Goal: Task Accomplishment & Management: Complete application form

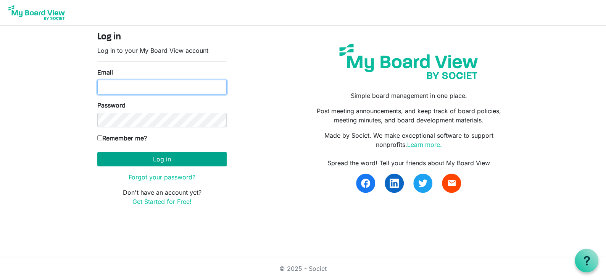
type input "marg@huroncountyfoodbank.org"
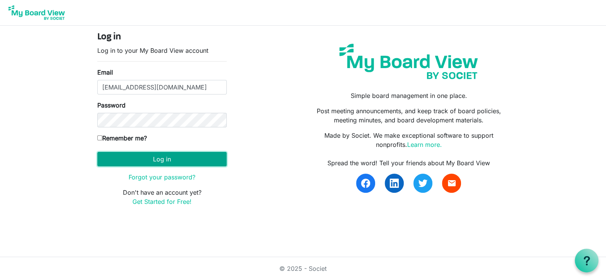
click at [154, 156] on button "Log in" at bounding box center [161, 159] width 129 height 15
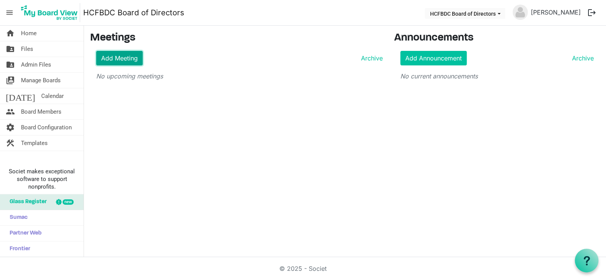
click at [117, 58] on link "Add Meeting" at bounding box center [119, 58] width 47 height 15
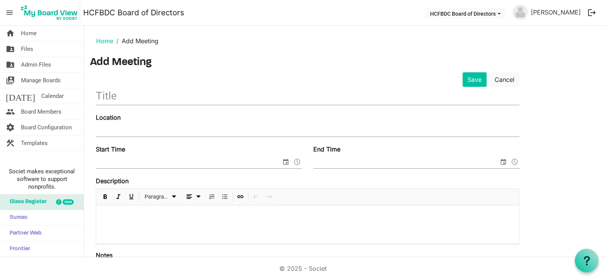
click at [128, 93] on input "text" at bounding box center [308, 96] width 424 height 18
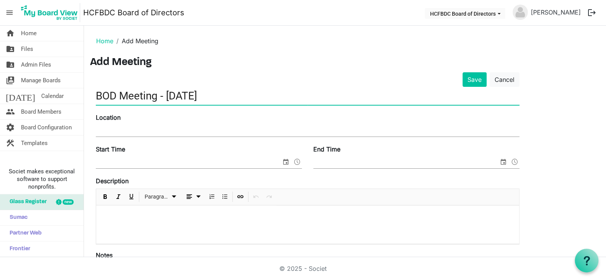
type input "BOD Meeting - [DATE]"
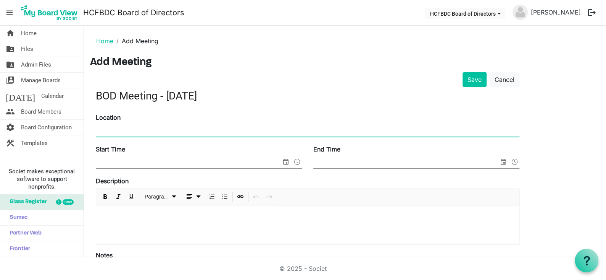
click at [137, 126] on input "Location" at bounding box center [308, 130] width 424 height 11
click at [162, 132] on input "HCFBDC Office &/or Zoom" at bounding box center [308, 130] width 424 height 11
type input "HCFBDC Office"
click at [110, 157] on input "Start Time" at bounding box center [189, 162] width 186 height 11
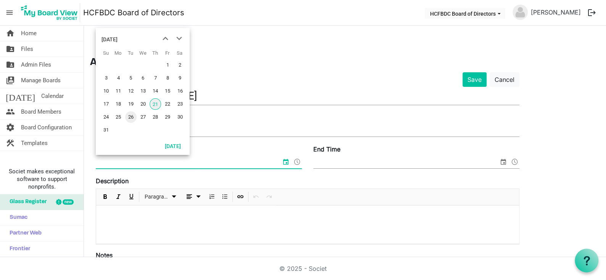
click at [131, 117] on span "26" at bounding box center [130, 116] width 11 height 11
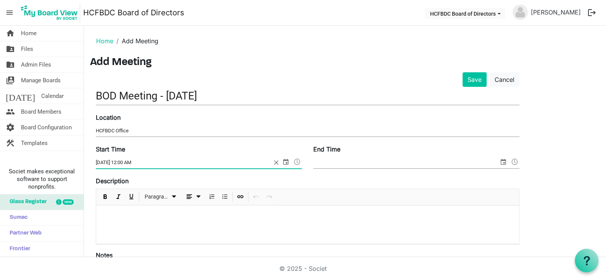
click at [297, 161] on span at bounding box center [297, 162] width 9 height 10
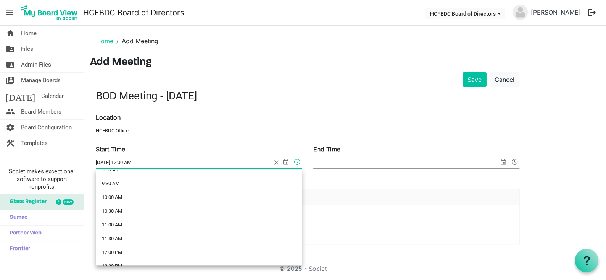
scroll to position [344, 0]
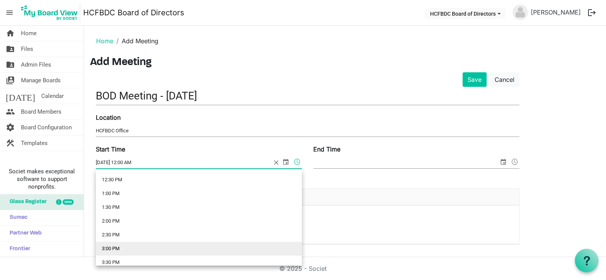
click at [126, 245] on li "3:00 PM" at bounding box center [199, 248] width 206 height 14
type input "8/26/2025 3:00 PM"
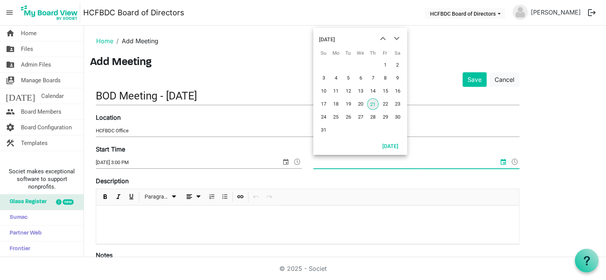
click at [346, 161] on input "End Time" at bounding box center [406, 162] width 186 height 11
click at [348, 116] on span "26" at bounding box center [348, 116] width 11 height 11
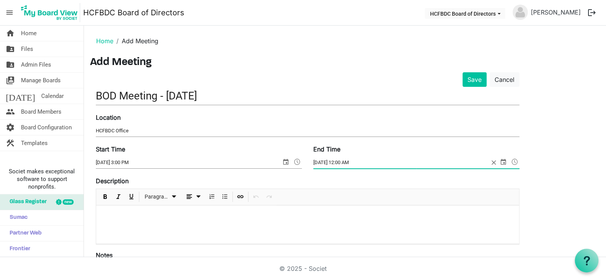
click at [514, 162] on span at bounding box center [515, 162] width 9 height 10
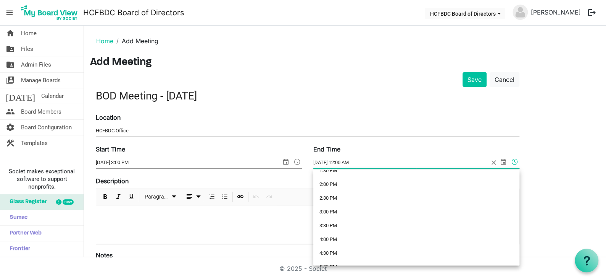
scroll to position [381, 0]
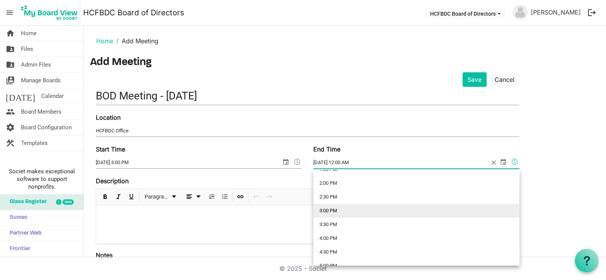
click at [333, 210] on li "3:00 PM" at bounding box center [416, 211] width 206 height 14
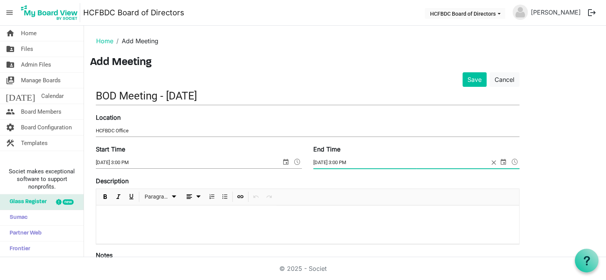
click at [518, 159] on span at bounding box center [515, 162] width 9 height 10
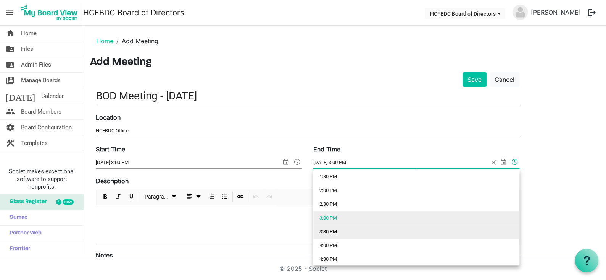
scroll to position [412, 0]
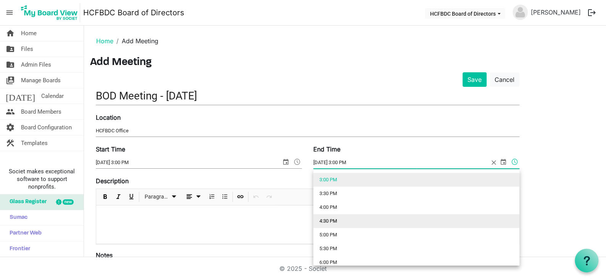
click at [340, 217] on li "4:30 PM" at bounding box center [416, 221] width 206 height 14
type input "8/26/2025 4:30 PM"
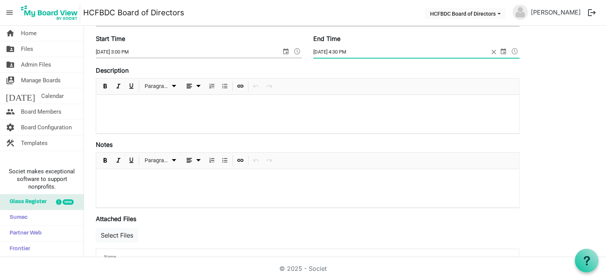
scroll to position [115, 0]
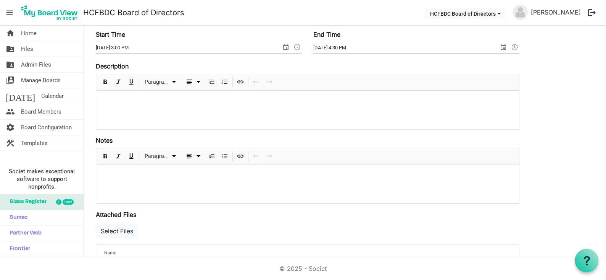
click at [113, 95] on div at bounding box center [307, 109] width 423 height 38
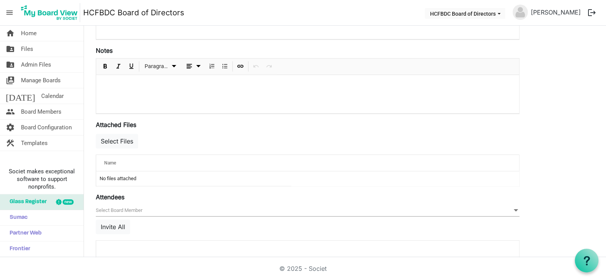
scroll to position [229, 0]
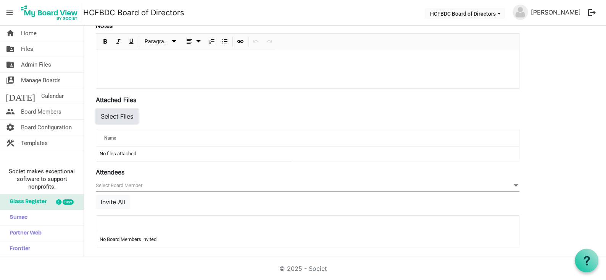
click at [118, 115] on button "Select Files" at bounding box center [117, 116] width 42 height 15
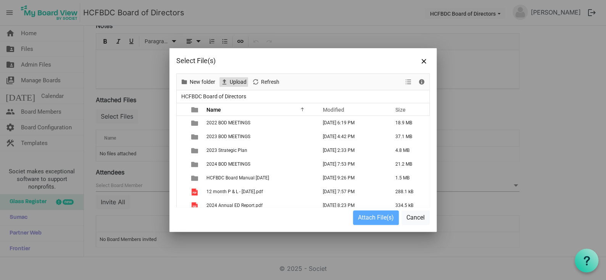
click at [232, 82] on span "Upload" at bounding box center [238, 82] width 18 height 10
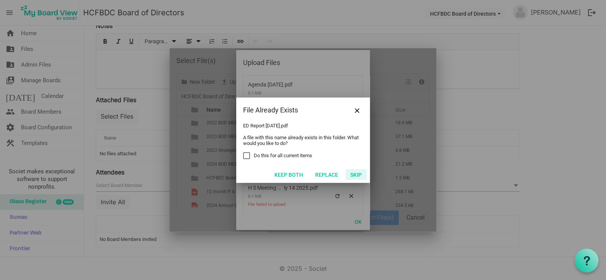
click at [354, 173] on button "Skip" at bounding box center [356, 174] width 21 height 11
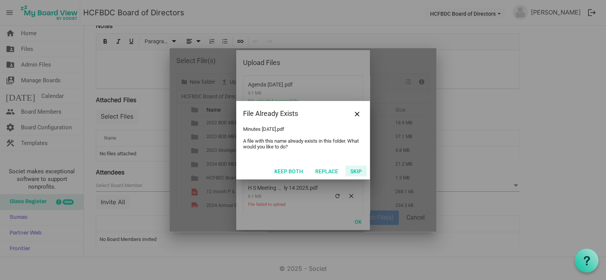
click at [354, 172] on button "Skip" at bounding box center [356, 170] width 21 height 11
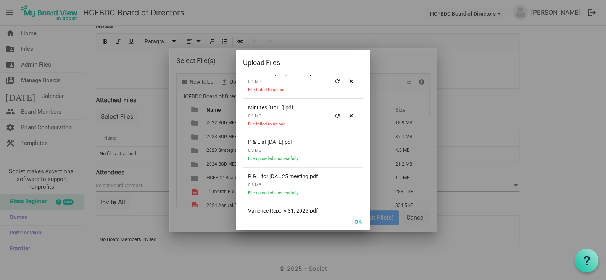
scroll to position [144, 0]
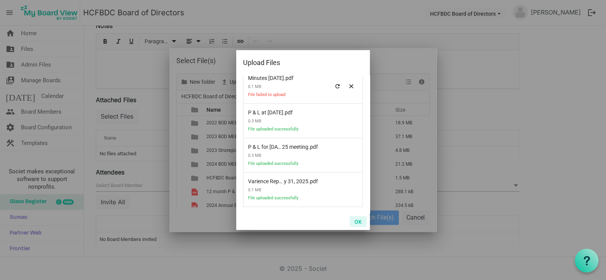
click at [360, 218] on button "OK" at bounding box center [358, 221] width 17 height 11
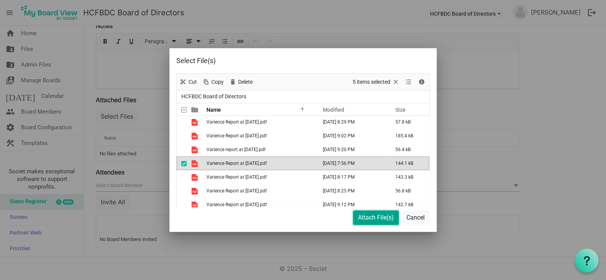
click at [373, 218] on button "Attach File(s)" at bounding box center [376, 217] width 46 height 15
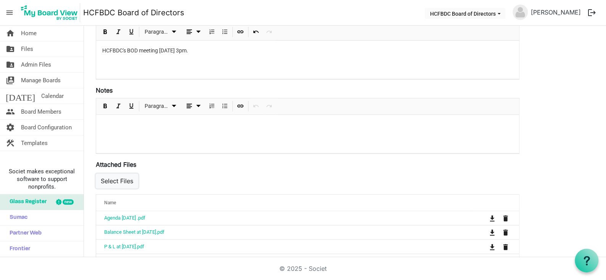
scroll to position [153, 0]
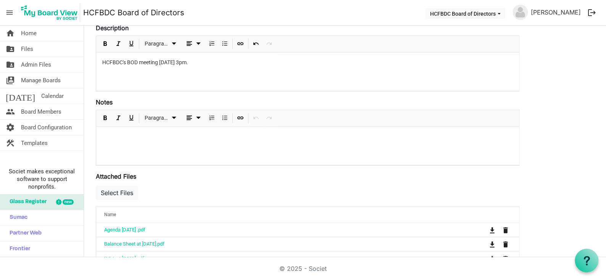
click at [127, 136] on p at bounding box center [307, 137] width 411 height 8
click at [115, 190] on button "Select Files" at bounding box center [117, 192] width 42 height 15
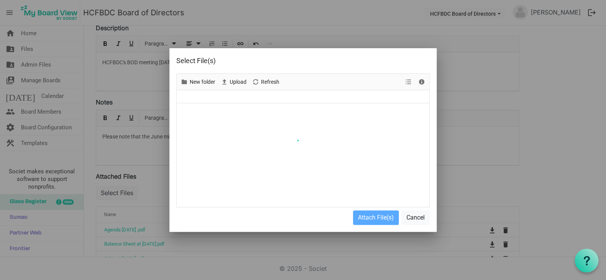
click at [235, 82] on div at bounding box center [303, 140] width 253 height 133
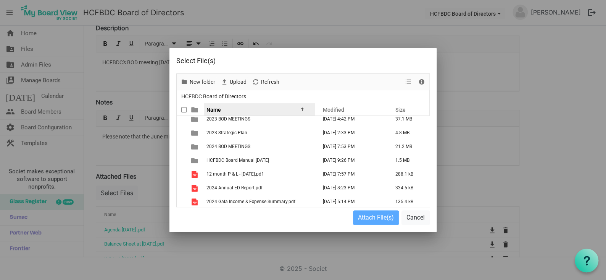
scroll to position [0, 0]
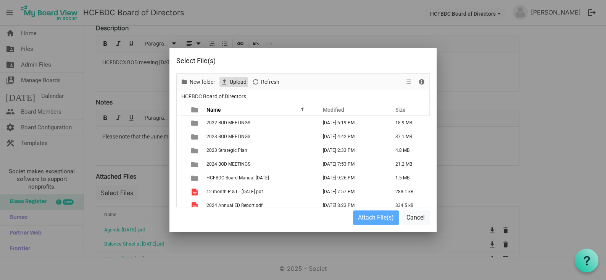
click at [236, 79] on span "Upload" at bounding box center [238, 82] width 18 height 10
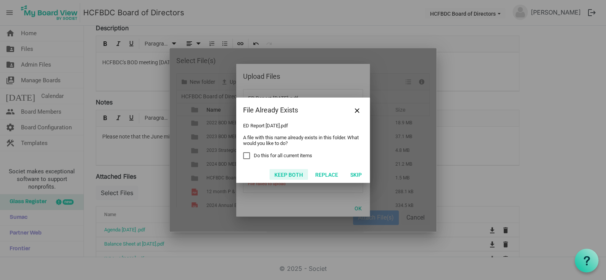
click at [296, 175] on button "Keep both" at bounding box center [289, 174] width 39 height 11
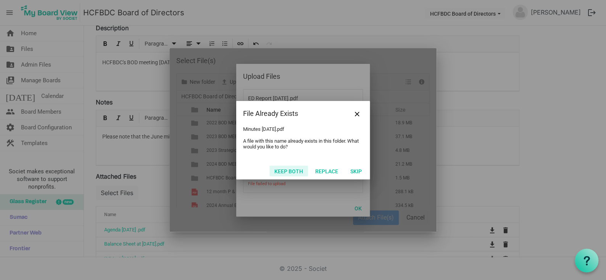
click at [296, 170] on button "Keep both" at bounding box center [289, 170] width 39 height 11
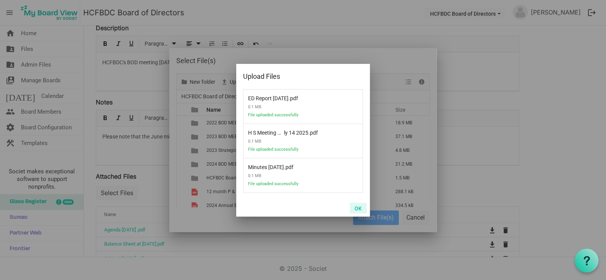
click at [359, 206] on button "OK" at bounding box center [358, 207] width 17 height 11
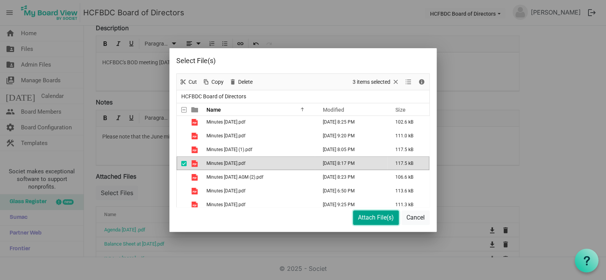
click at [379, 218] on button "Attach File(s)" at bounding box center [376, 217] width 46 height 15
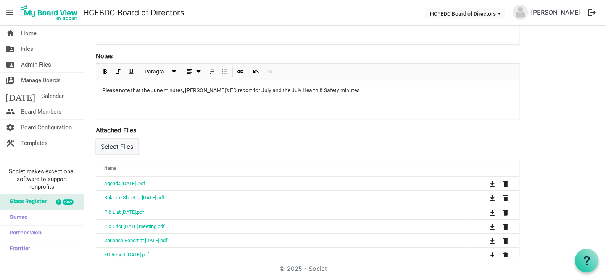
scroll to position [153, 0]
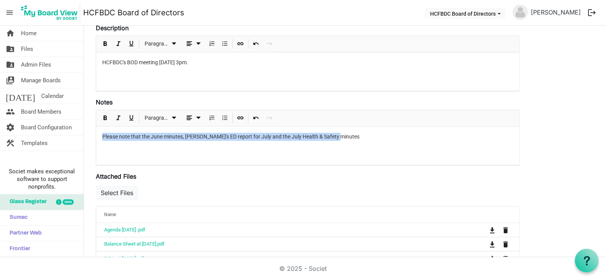
drag, startPoint x: 100, startPoint y: 138, endPoint x: 390, endPoint y: 151, distance: 290.1
click at [390, 151] on div "Please note that the June minutes, Chris's ED report for July and the July Heal…" at bounding box center [307, 145] width 423 height 38
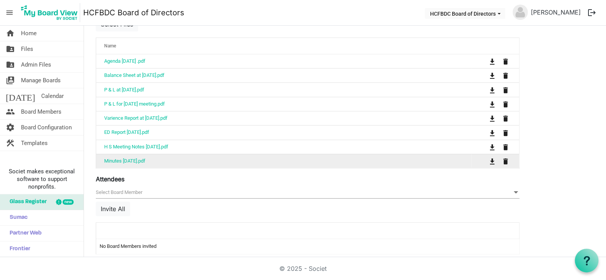
scroll to position [327, 0]
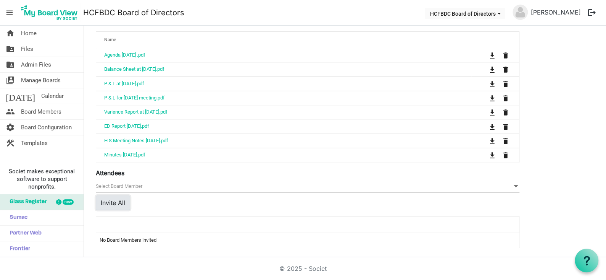
click at [118, 196] on button "Invite All" at bounding box center [113, 202] width 34 height 15
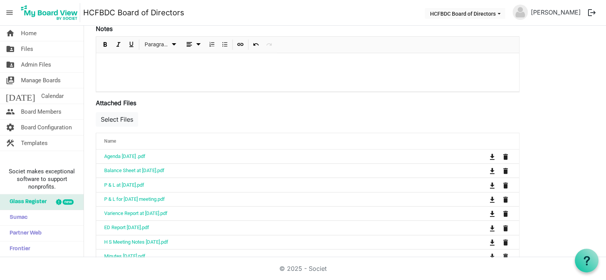
scroll to position [0, 0]
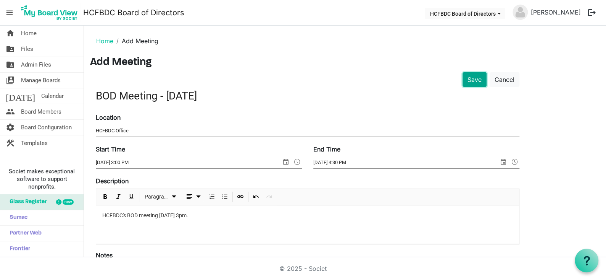
click at [473, 78] on button "Save" at bounding box center [475, 79] width 24 height 15
click at [21, 34] on span "Home" at bounding box center [29, 33] width 16 height 15
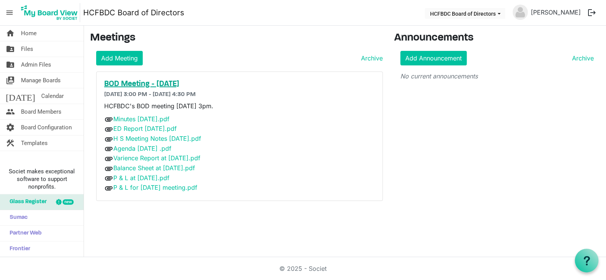
click at [144, 81] on h5 "BOD Meeting - [DATE]" at bounding box center [239, 83] width 271 height 9
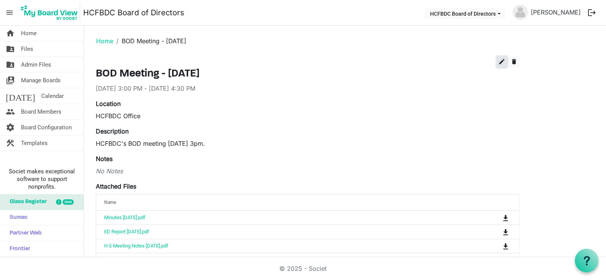
click at [504, 61] on span "edit" at bounding box center [502, 61] width 7 height 7
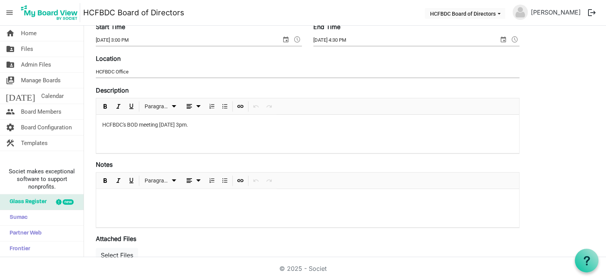
scroll to position [76, 0]
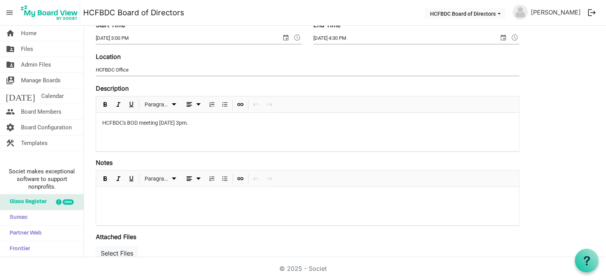
click at [110, 194] on p at bounding box center [307, 197] width 411 height 8
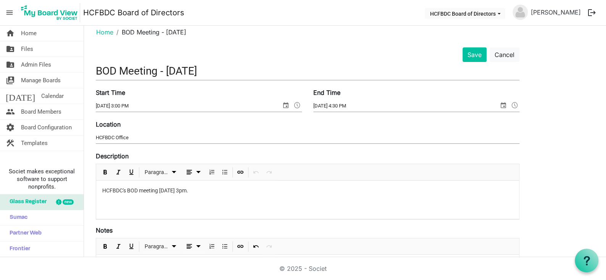
scroll to position [0, 0]
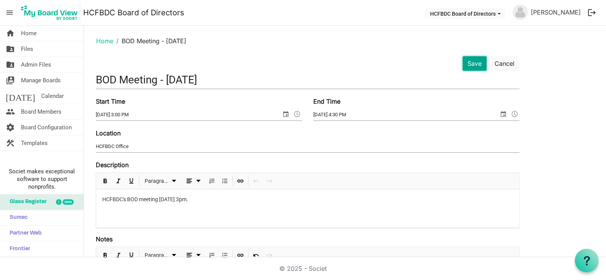
click at [473, 66] on button "Save" at bounding box center [475, 63] width 24 height 15
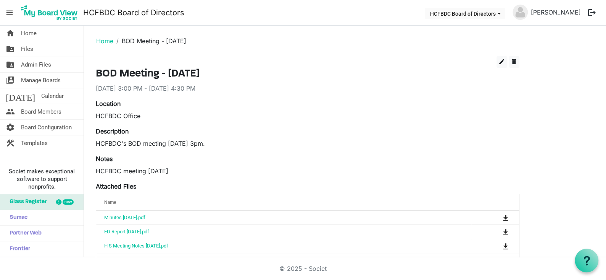
click at [591, 16] on button "logout" at bounding box center [592, 13] width 16 height 16
